Goal: Obtain resource: Download file/media

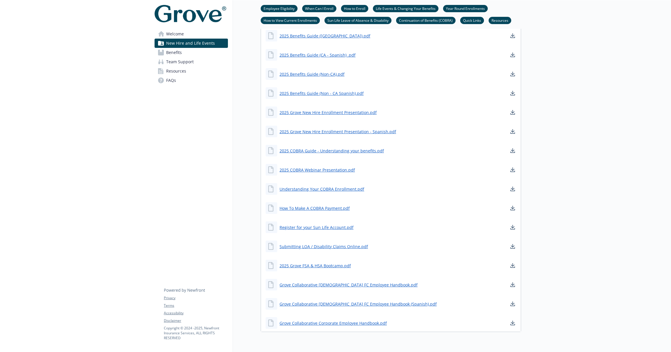
scroll to position [382, 0]
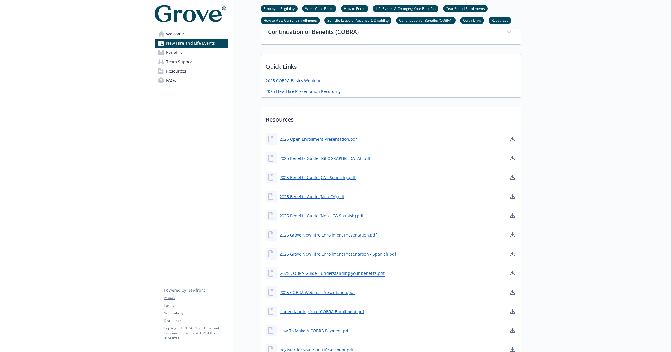
click at [352, 272] on link "2025 COBRA Guide - Understanding your benefits.pdf" at bounding box center [332, 272] width 106 height 7
